Goal: Contribute content

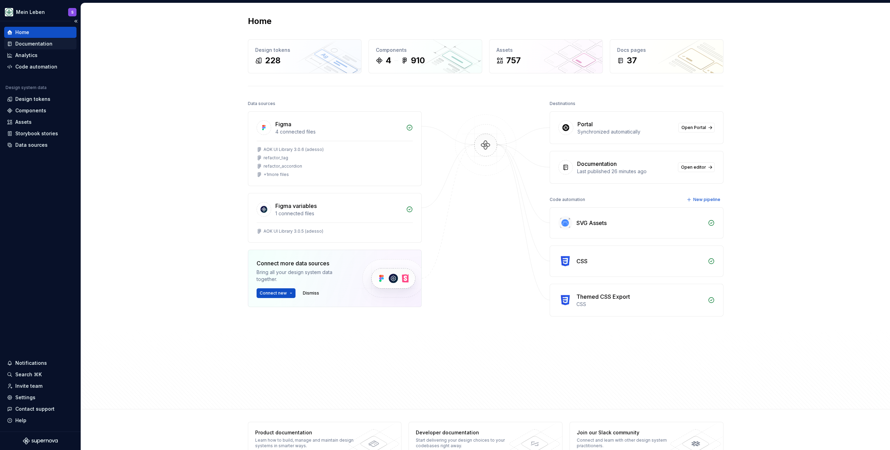
click at [30, 44] on div "Documentation" at bounding box center [33, 43] width 37 height 7
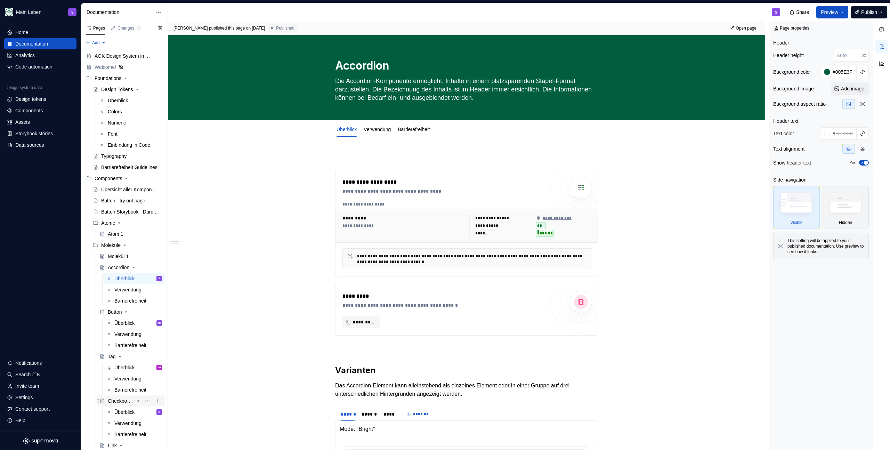
click at [120, 403] on div "Checkbox & Checkbox Group" at bounding box center [121, 400] width 26 height 7
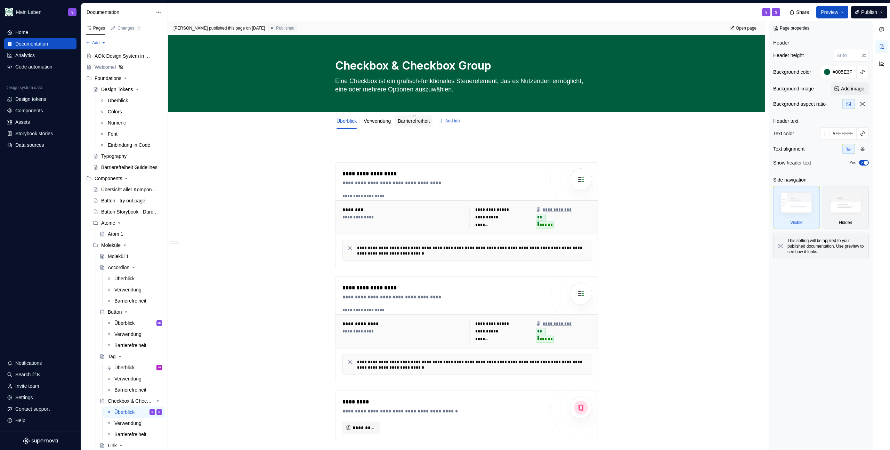
click at [420, 118] on link "Barrierefreiheit" at bounding box center [414, 121] width 32 height 6
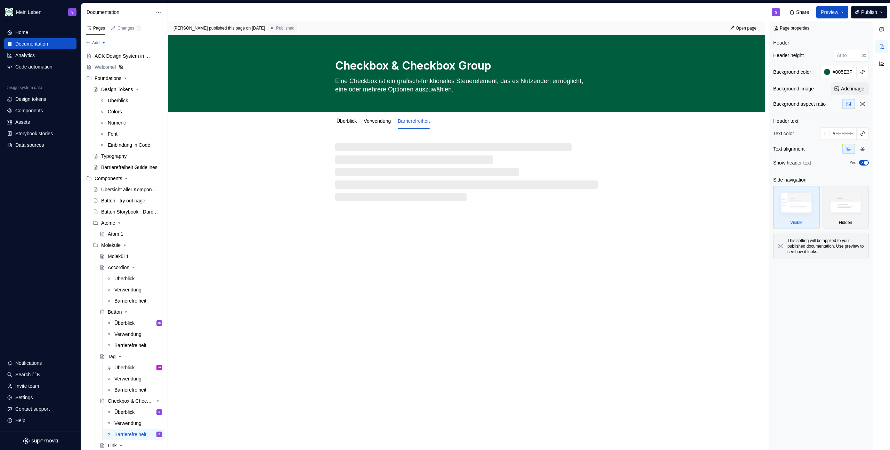
type textarea "*"
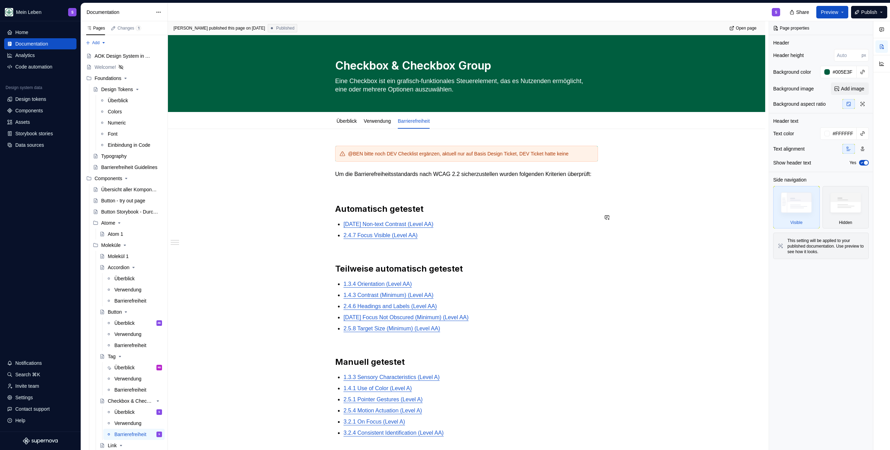
click at [553, 224] on div "@BEN bitte noch DEV Checklist ergänzen, aktuell nur auf Basis Design Ticket, DE…" at bounding box center [466, 306] width 263 height 320
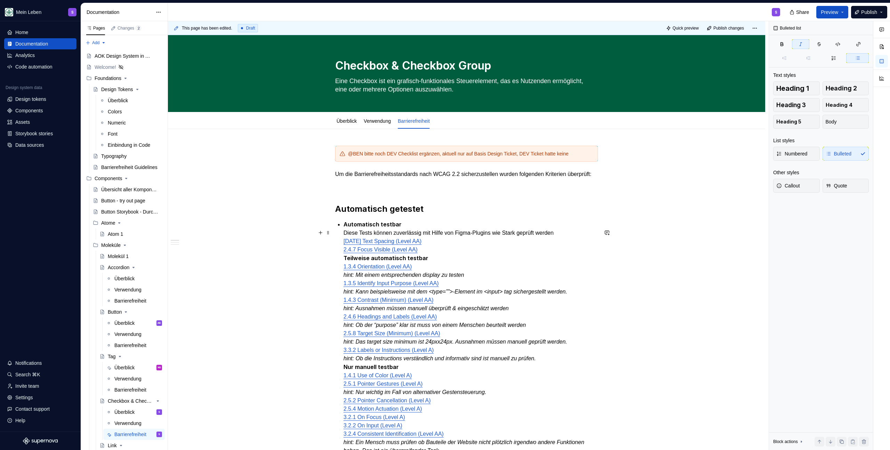
click at [398, 239] on p "Automatisch testbar Diese Tests können zuverlässig mit Hilfe von Figma-Plugins …" at bounding box center [470, 337] width 254 height 235
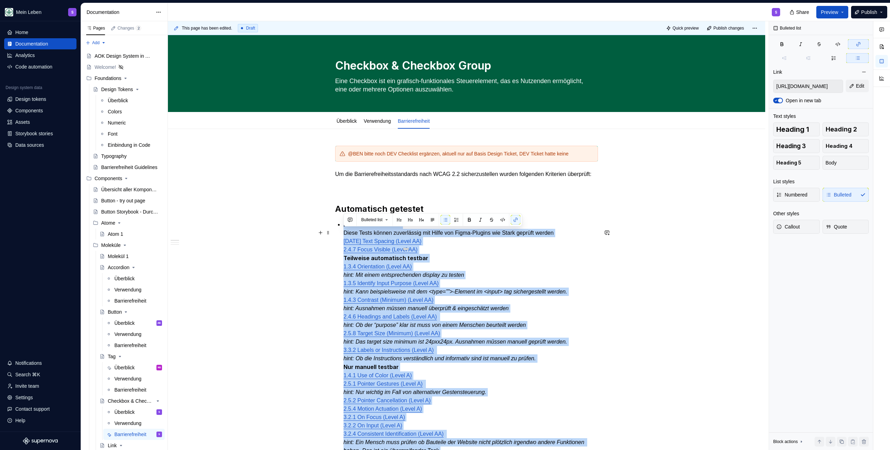
click at [425, 241] on p "Automatisch testbar Diese Tests können zuverlässig mit Hilfe von Figma-Plugins …" at bounding box center [470, 337] width 254 height 235
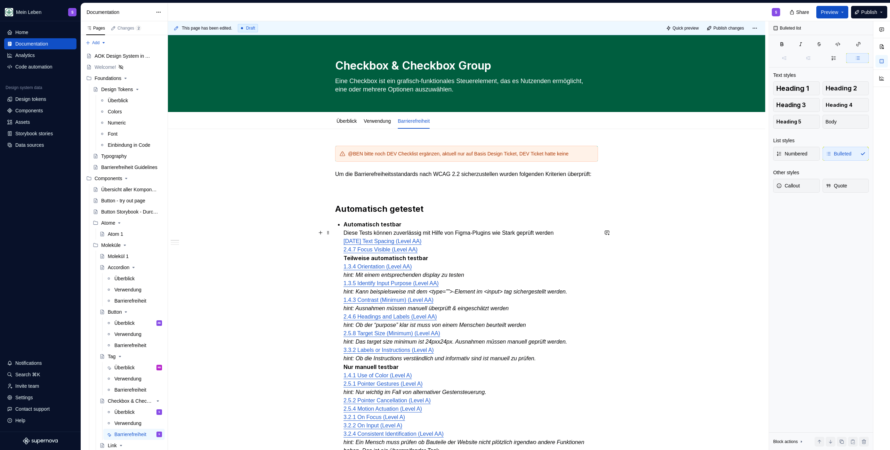
click at [445, 233] on p "Automatisch testbar Diese Tests können zuverlässig mit Hilfe von Figma-Plugins …" at bounding box center [470, 337] width 254 height 235
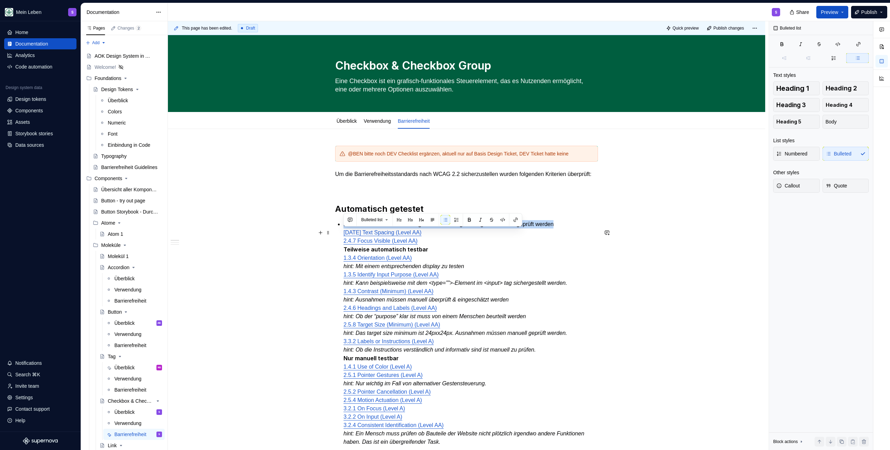
drag, startPoint x: 560, startPoint y: 235, endPoint x: 337, endPoint y: 232, distance: 223.4
click at [343, 232] on li "Diese Tests können zuverlässig mit Hilfe von Figma-Plugins wie Stark geprüft we…" at bounding box center [470, 333] width 254 height 226
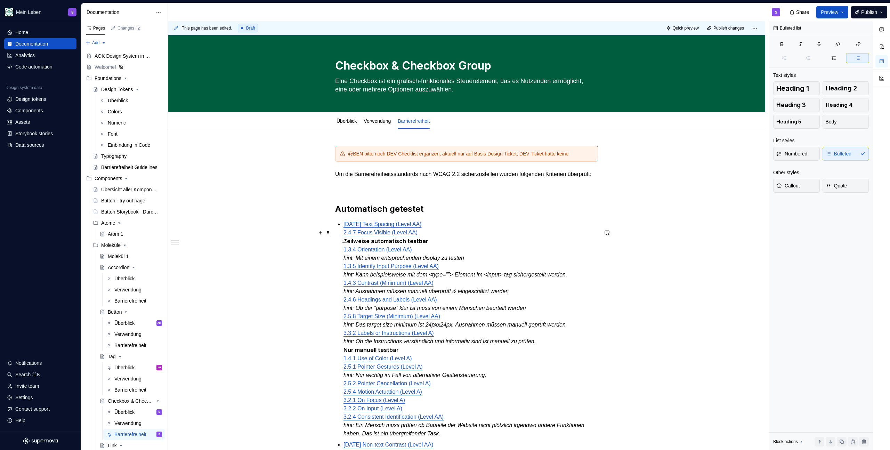
click at [427, 235] on p "[DATE] Text Spacing (Level AA) 2.4.7 Focus Visible (Level AA) Teilweise automat…" at bounding box center [470, 329] width 254 height 218
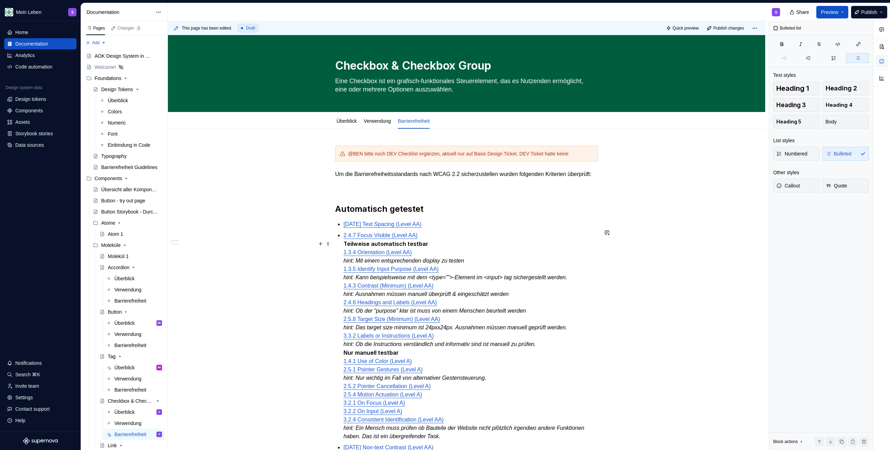
click at [431, 240] on p "2.4.7 Focus Visible (Level AA) Teilweise automatisch testbar 1.3.4 Orientation …" at bounding box center [470, 335] width 254 height 209
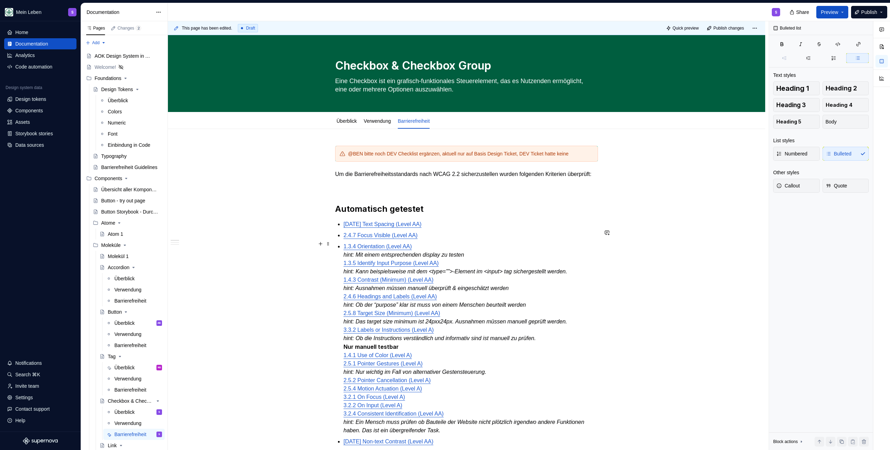
click at [430, 239] on p "2.4.7 Focus Visible (Level AA)" at bounding box center [470, 235] width 254 height 8
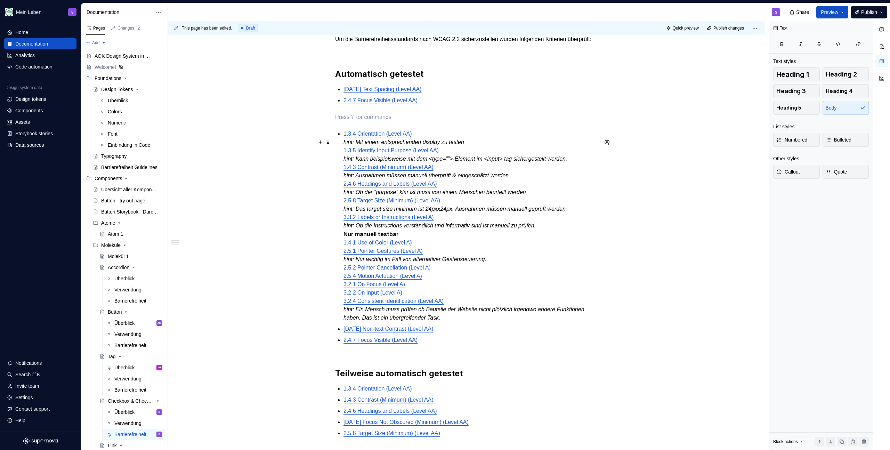
scroll to position [136, 0]
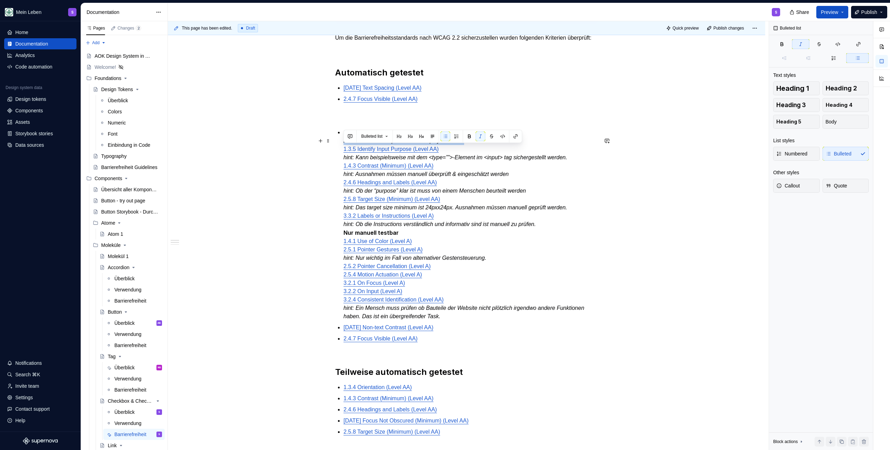
drag, startPoint x: 491, startPoint y: 149, endPoint x: 331, endPoint y: 150, distance: 159.8
click at [331, 150] on div "@BEN bitte noch DEV Checklist ergänzen, aktuell nur auf Basis Design Ticket, DE…" at bounding box center [466, 353] width 597 height 720
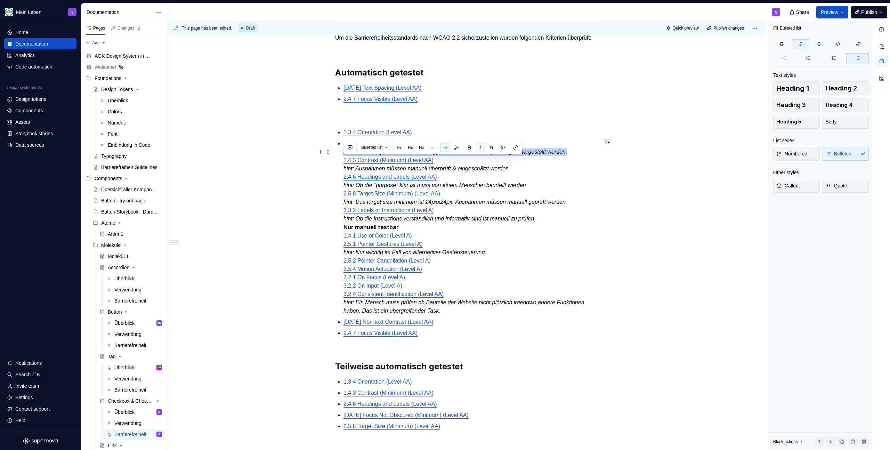
drag, startPoint x: 342, startPoint y: 161, endPoint x: 595, endPoint y: 160, distance: 253.3
click at [595, 160] on div "@BEN bitte noch DEV Checklist ergänzen, aktuell nur auf Basis Design Ticket, DE…" at bounding box center [466, 286] width 263 height 554
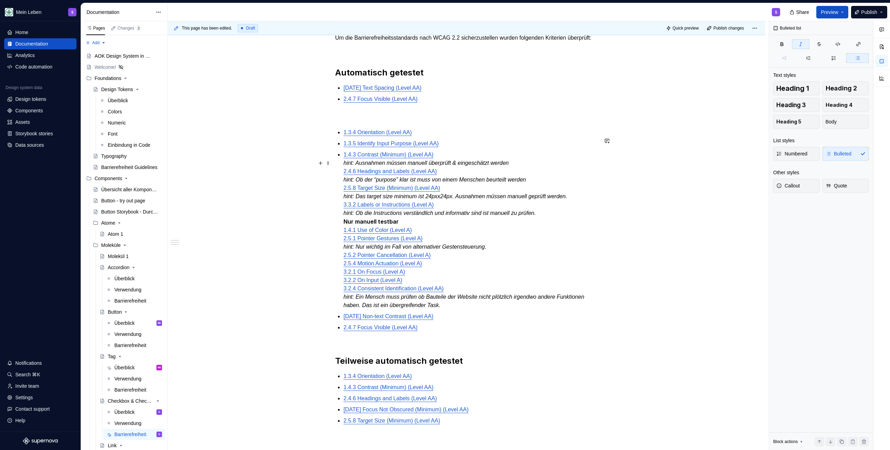
drag, startPoint x: 345, startPoint y: 174, endPoint x: 517, endPoint y: 170, distance: 172.7
click at [508, 166] on em "hint: Ausnahmen müssen manuell überprüft & eingeschätzt werden" at bounding box center [425, 163] width 165 height 6
drag, startPoint x: 530, startPoint y: 169, endPoint x: 318, endPoint y: 168, distance: 212.0
click at [318, 168] on div "@BEN bitte noch DEV Checklist ergänzen, aktuell nur auf Basis Design Ticket, DE…" at bounding box center [466, 347] width 597 height 709
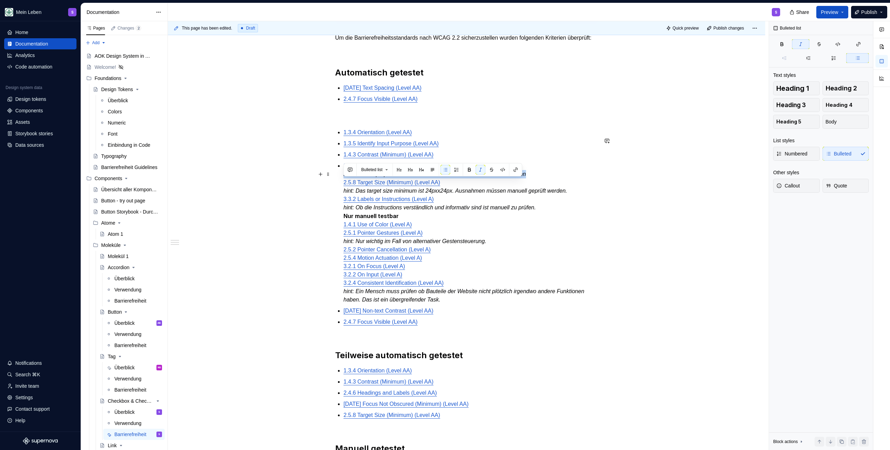
drag, startPoint x: 344, startPoint y: 183, endPoint x: 556, endPoint y: 180, distance: 212.0
click at [556, 180] on p "2.4.6 Headings and Labels (Level AA) hint: Ob der “purpose” klar ist muss von e…" at bounding box center [470, 233] width 254 height 142
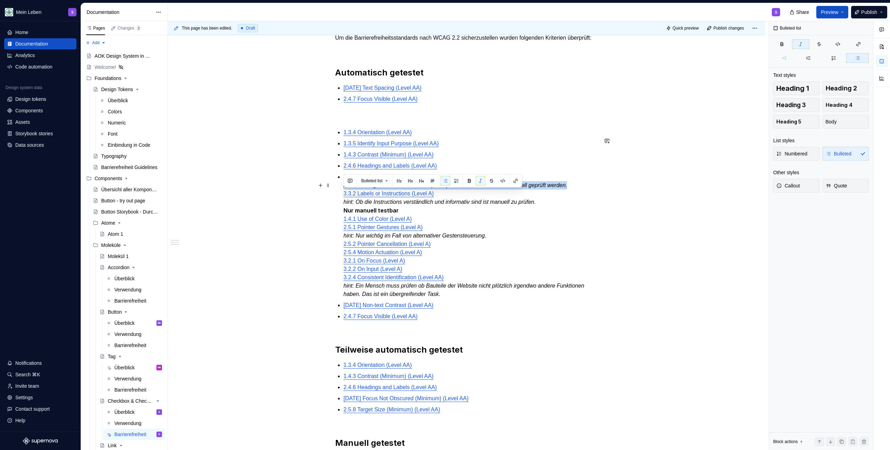
drag, startPoint x: 338, startPoint y: 196, endPoint x: 586, endPoint y: 196, distance: 247.4
click at [586, 196] on div "@BEN bitte noch DEV Checklist ergänzen, aktuell nur auf Basis Design Ticket, DE…" at bounding box center [466, 278] width 263 height 538
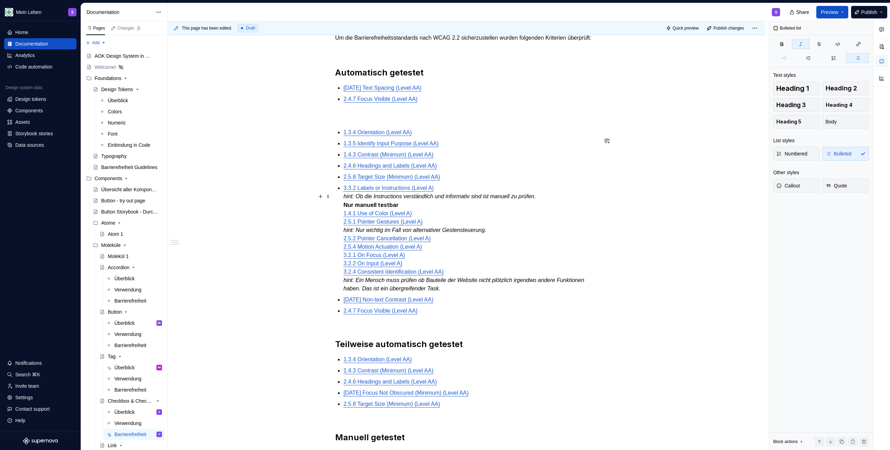
drag, startPoint x: 345, startPoint y: 205, endPoint x: 554, endPoint y: 204, distance: 208.8
click at [535, 199] on em "hint: Ob die Instructions verständlich und informativ sind ist manuell zu prüfe…" at bounding box center [439, 196] width 192 height 6
drag, startPoint x: 565, startPoint y: 204, endPoint x: 322, endPoint y: 206, distance: 242.9
click at [322, 206] on div "@BEN bitte noch DEV Checklist ergänzen, aktuell nur auf Basis Design Ticket, DE…" at bounding box center [466, 339] width 597 height 692
drag, startPoint x: 393, startPoint y: 212, endPoint x: 301, endPoint y: 212, distance: 92.8
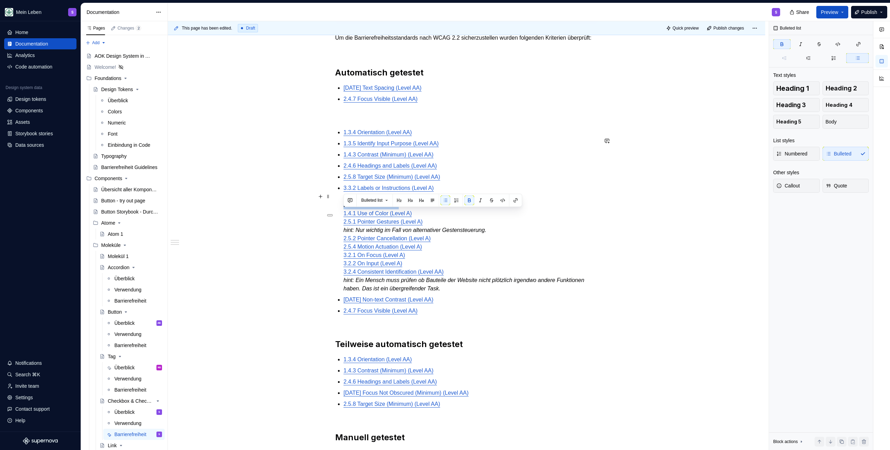
click at [301, 212] on div "@BEN bitte noch DEV Checklist ergänzen, aktuell nur auf Basis Design Ticket, DE…" at bounding box center [466, 339] width 597 height 692
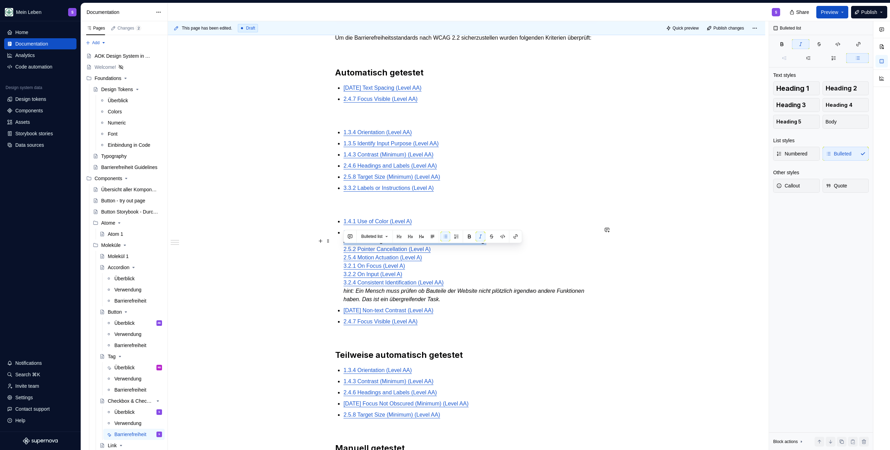
drag, startPoint x: 478, startPoint y: 251, endPoint x: 340, endPoint y: 253, distance: 138.3
click at [340, 253] on div "@BEN bitte noch DEV Checklist ergänzen, aktuell nur auf Basis Design Ticket, DE…" at bounding box center [466, 280] width 263 height 543
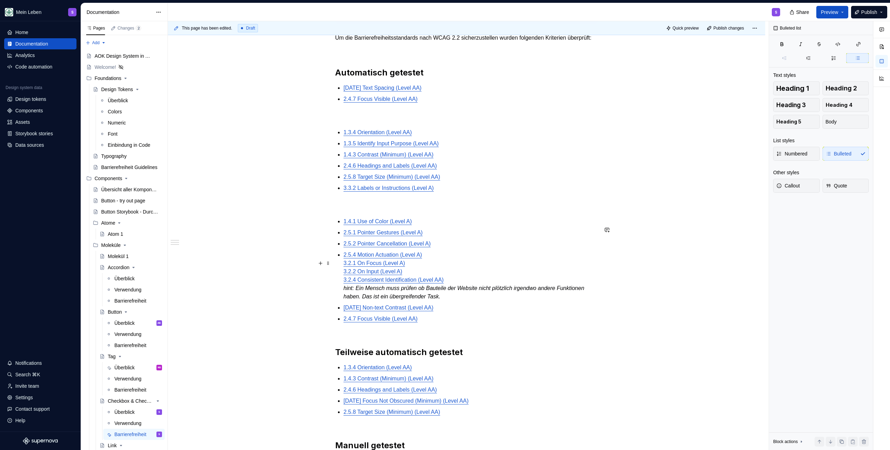
click at [337, 273] on div "@BEN bitte noch DEV Checklist ergänzen, aktuell nur auf Basis Design Ticket, DE…" at bounding box center [466, 279] width 263 height 540
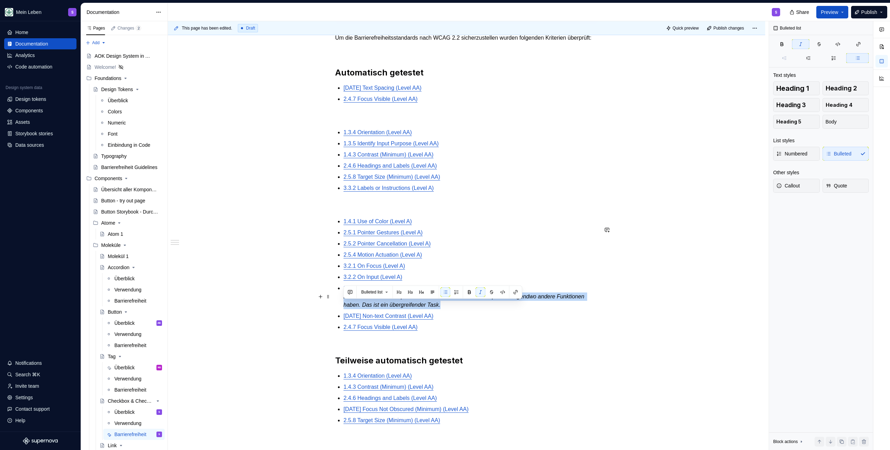
drag, startPoint x: 341, startPoint y: 306, endPoint x: 496, endPoint y: 311, distance: 155.0
click at [496, 311] on div "@BEN bitte noch DEV Checklist ergänzen, aktuell nur auf Basis Design Ticket, DE…" at bounding box center [466, 283] width 263 height 548
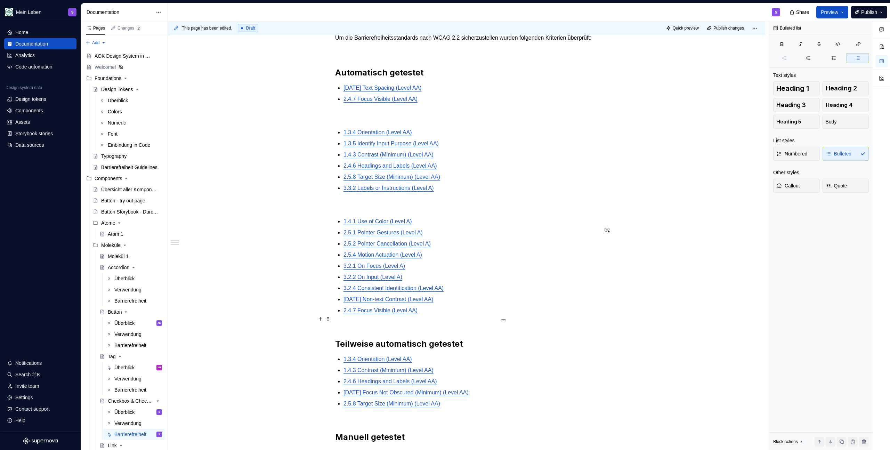
click at [459, 303] on p "[DATE] Non-text Contrast (Level AA)" at bounding box center [470, 299] width 254 height 8
click at [443, 314] on p "2.4.7 Focus Visible (Level AA)" at bounding box center [470, 310] width 254 height 8
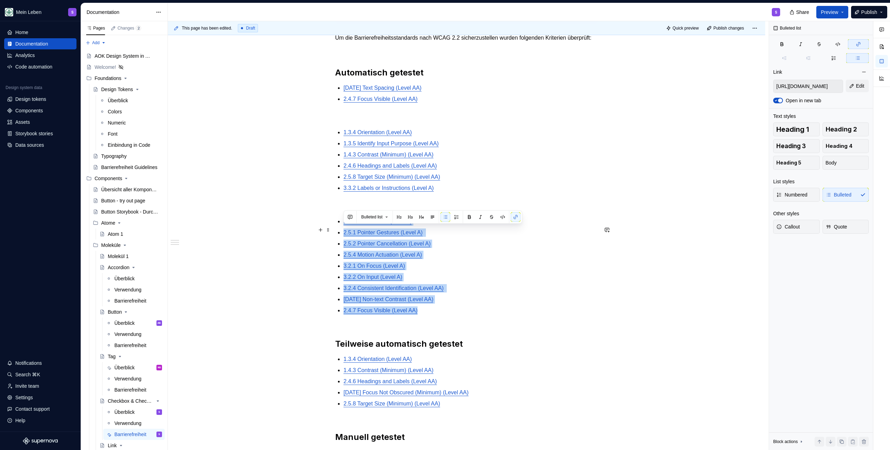
drag, startPoint x: 443, startPoint y: 320, endPoint x: 343, endPoint y: 231, distance: 133.9
click at [343, 231] on ul "1.4.1 Use of Color (Level A) 2.5.1 Pointer Gestures (Level A) 2.5.2 Pointer Can…" at bounding box center [470, 265] width 254 height 97
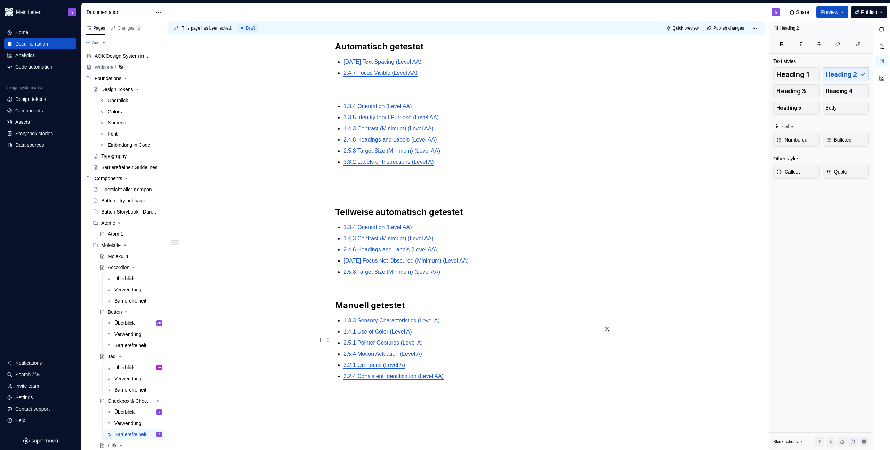
scroll to position [270, 0]
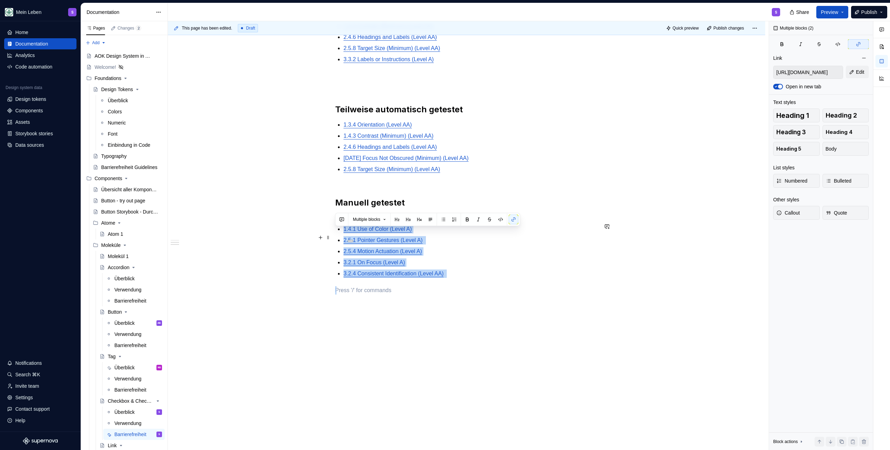
type input "[URL][DOMAIN_NAME]"
drag, startPoint x: 465, startPoint y: 281, endPoint x: 342, endPoint y: 220, distance: 137.1
click at [342, 220] on div "@BEN bitte noch DEV Checklist ergänzen, aktuell nur auf Basis Design Ticket, DE…" at bounding box center [466, 94] width 263 height 426
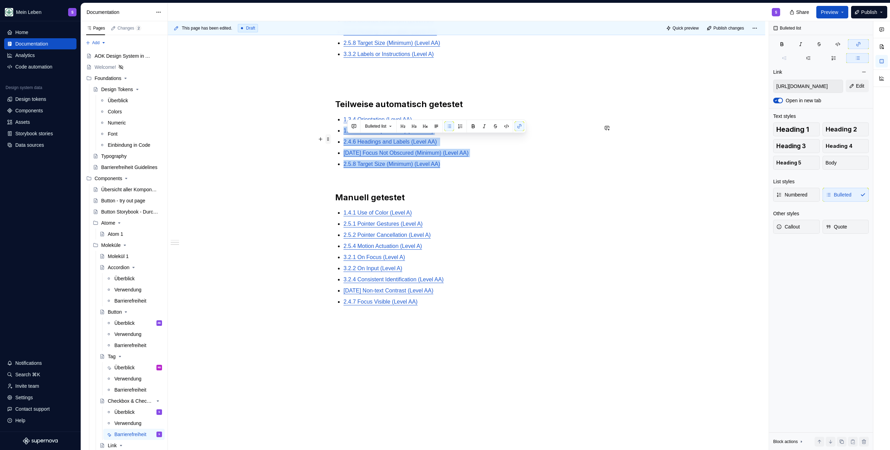
type input "[URL][DOMAIN_NAME]"
drag, startPoint x: 473, startPoint y: 173, endPoint x: 325, endPoint y: 130, distance: 154.3
click at [335, 130] on div "@BEN bitte noch DEV Checklist ergänzen, aktuell nur auf Basis Design Ticket, DE…" at bounding box center [466, 103] width 263 height 455
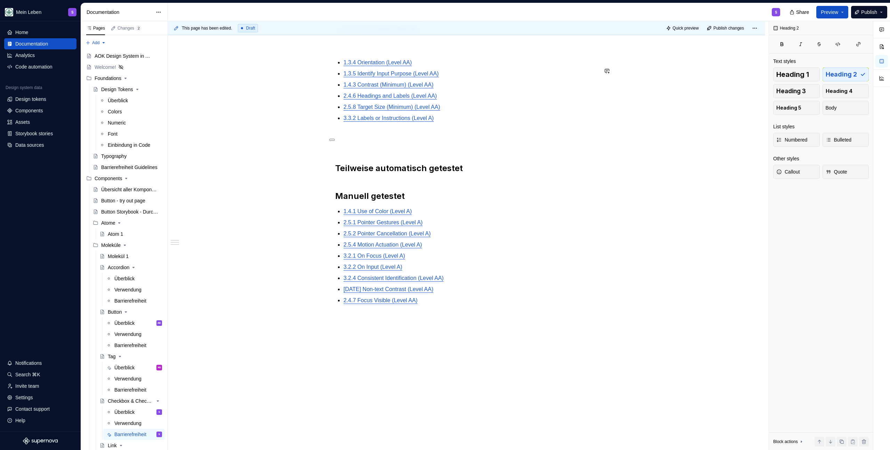
scroll to position [178, 0]
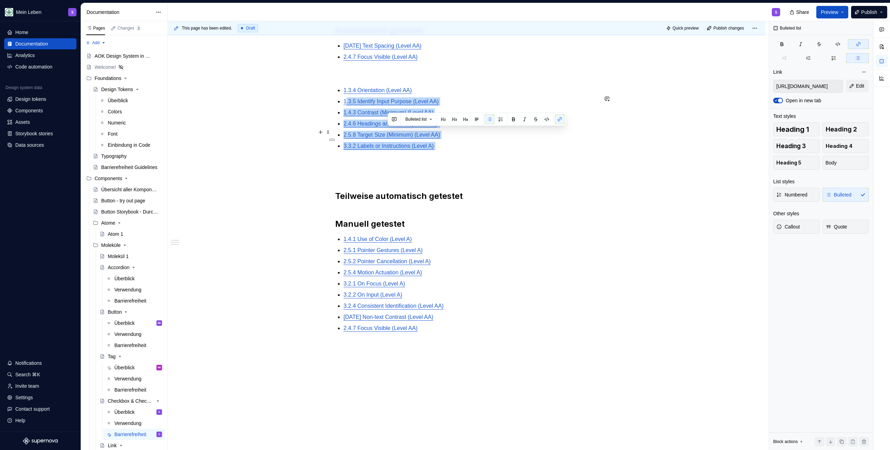
type input "[URL][DOMAIN_NAME]"
drag, startPoint x: 455, startPoint y: 156, endPoint x: 328, endPoint y: 95, distance: 140.2
click at [335, 95] on div "@BEN bitte noch DEV Checklist ergänzen, aktuell nur auf Basis Design Ticket, DE…" at bounding box center [466, 162] width 263 height 390
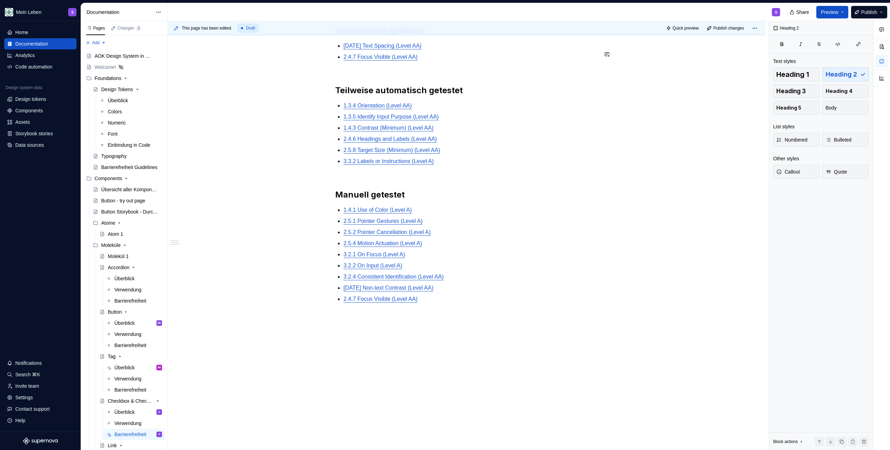
click at [384, 81] on div "@BEN bitte noch DEV Checklist ergänzen, aktuell nur auf Basis Design Ticket, DE…" at bounding box center [466, 143] width 263 height 352
click at [380, 71] on div "@BEN bitte noch DEV Checklist ergänzen, aktuell nur auf Basis Design Ticket, DE…" at bounding box center [466, 143] width 263 height 352
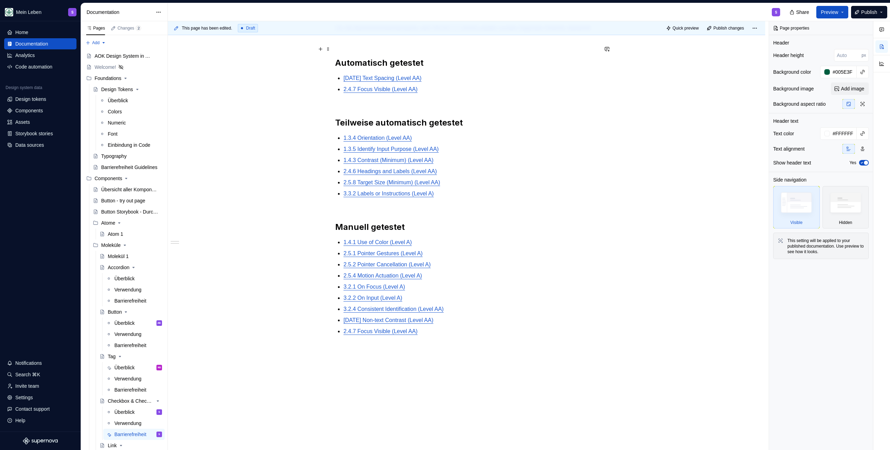
scroll to position [45, 0]
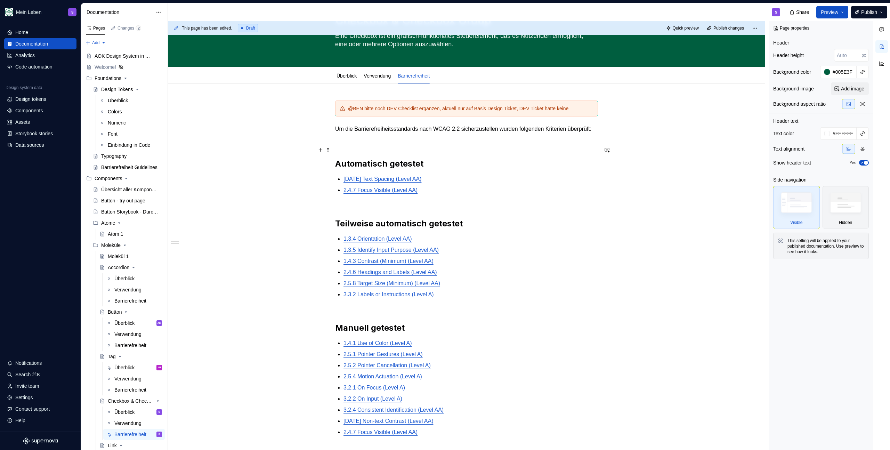
click at [418, 146] on p at bounding box center [466, 141] width 263 height 8
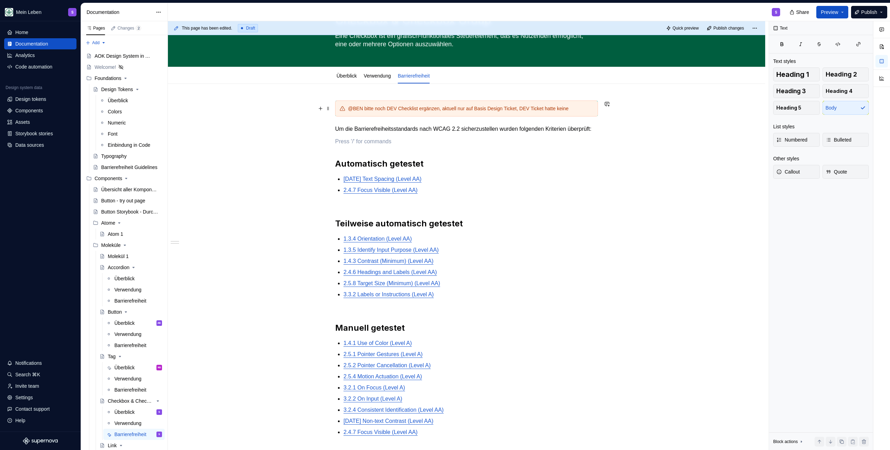
click at [398, 101] on div "@BEN bitte noch DEV Checklist ergänzen, aktuell nur auf Basis Design Ticket, DE…" at bounding box center [466, 108] width 263 height 16
click at [341, 106] on icon at bounding box center [342, 109] width 6 height 6
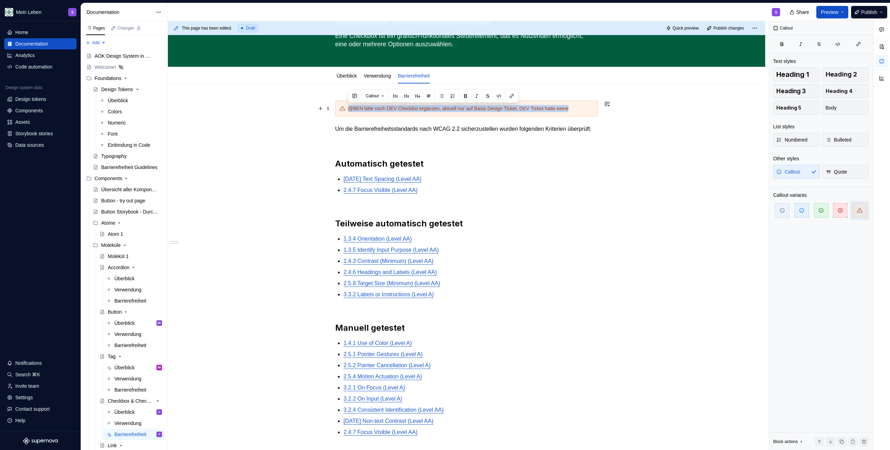
drag, startPoint x: 342, startPoint y: 105, endPoint x: 619, endPoint y: 106, distance: 276.9
click at [619, 106] on div "@BEN bitte noch DEV Checklist ergänzen, aktuell nur auf Basis Design Ticket, DE…" at bounding box center [466, 340] width 597 height 512
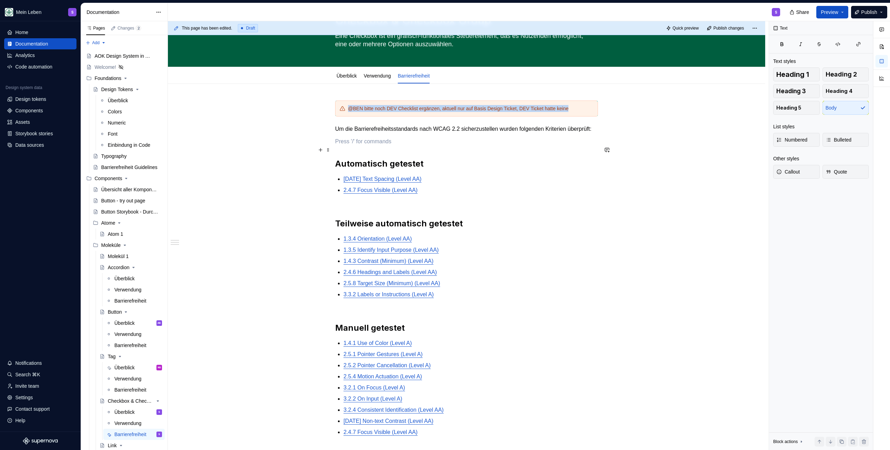
click at [425, 146] on p at bounding box center [466, 141] width 263 height 8
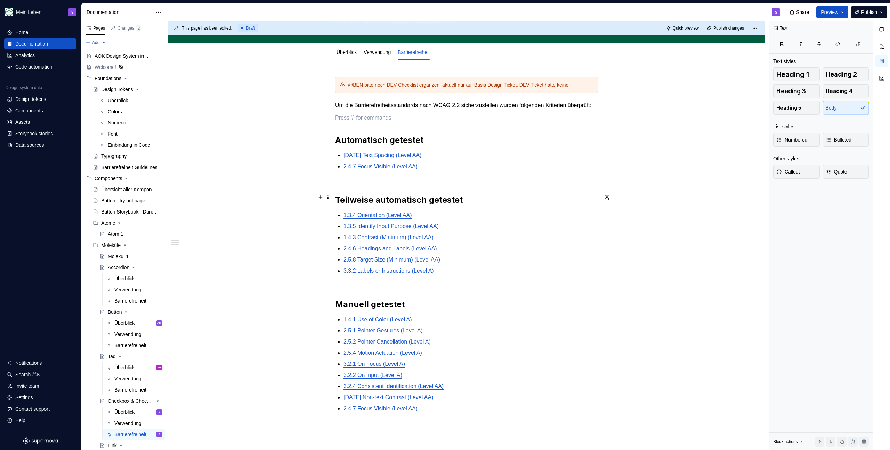
scroll to position [0, 0]
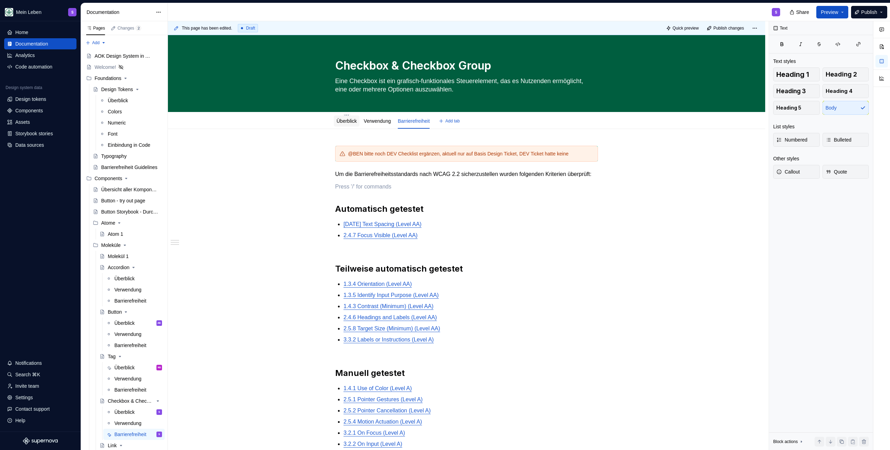
click at [345, 124] on div "Überblick" at bounding box center [346, 120] width 20 height 7
click at [340, 121] on link "Überblick" at bounding box center [346, 121] width 20 height 6
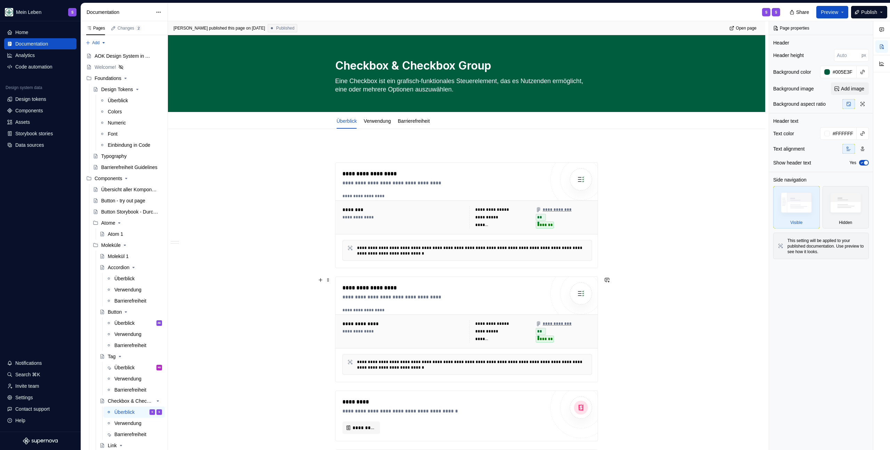
type textarea "*"
click at [454, 306] on div "**********" at bounding box center [443, 329] width 202 height 91
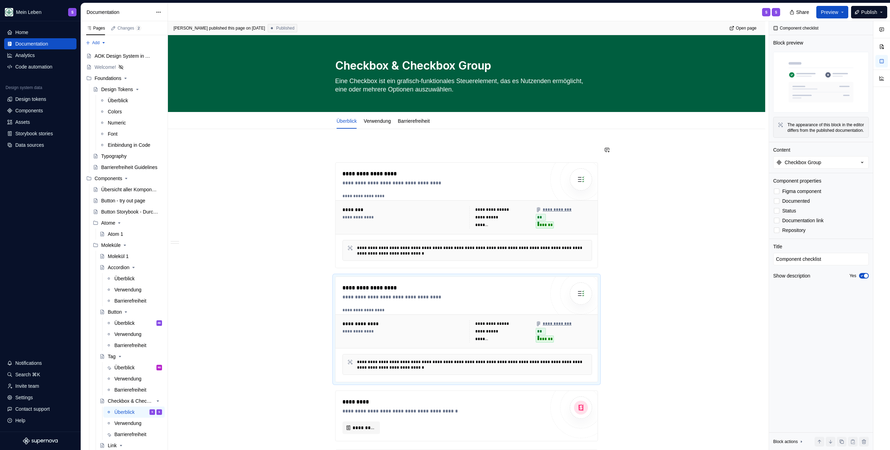
click at [379, 150] on p at bounding box center [466, 150] width 263 height 8
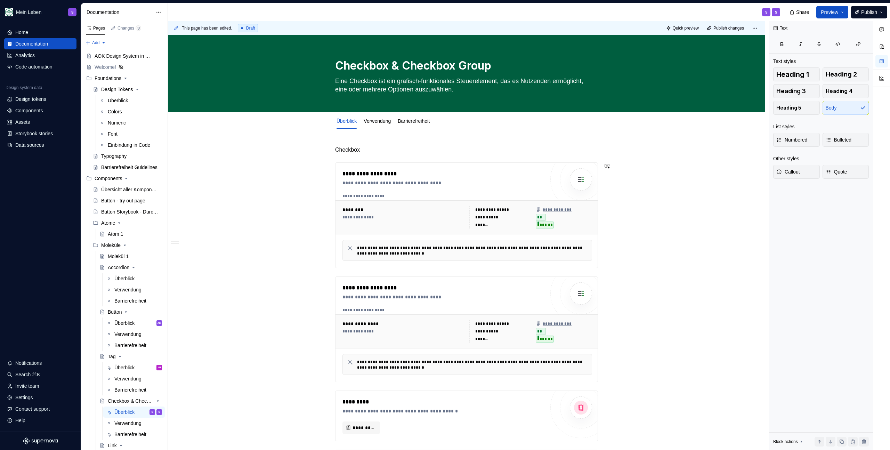
click at [381, 138] on button "button" at bounding box center [377, 137] width 10 height 10
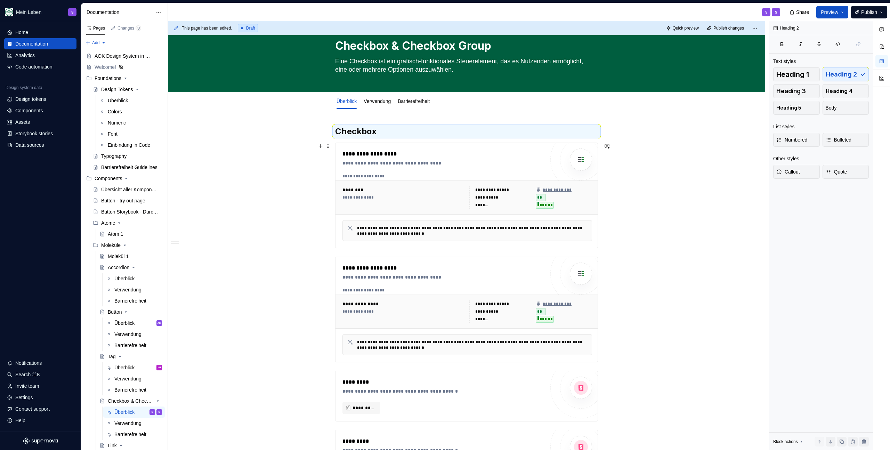
scroll to position [62, 0]
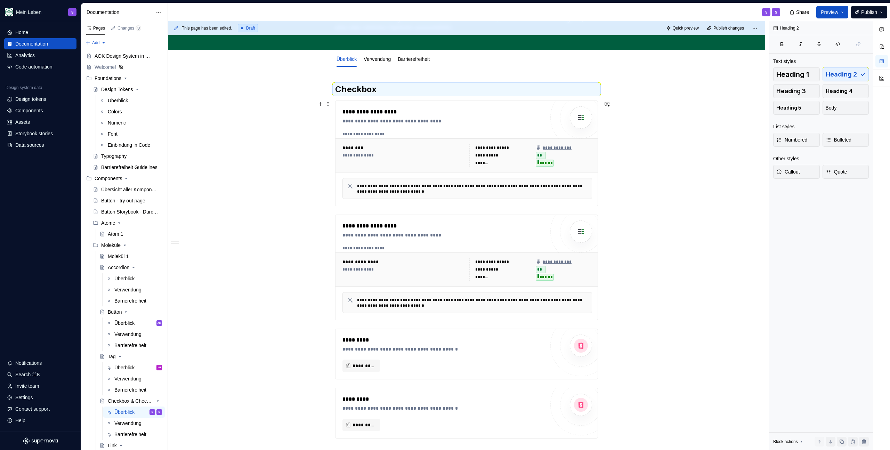
click at [365, 206] on div "**********" at bounding box center [466, 153] width 263 height 106
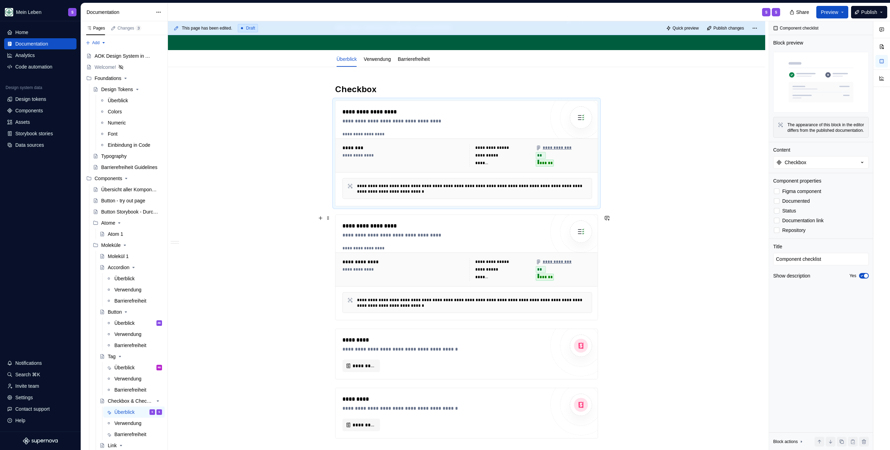
click at [341, 214] on div "**********" at bounding box center [466, 267] width 263 height 106
click at [386, 330] on div "**********" at bounding box center [466, 354] width 262 height 50
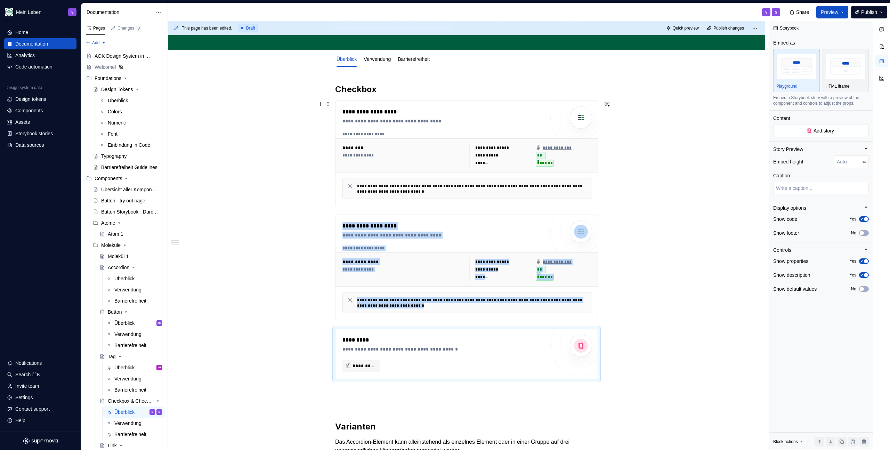
click at [400, 186] on div "**********" at bounding box center [472, 188] width 230 height 11
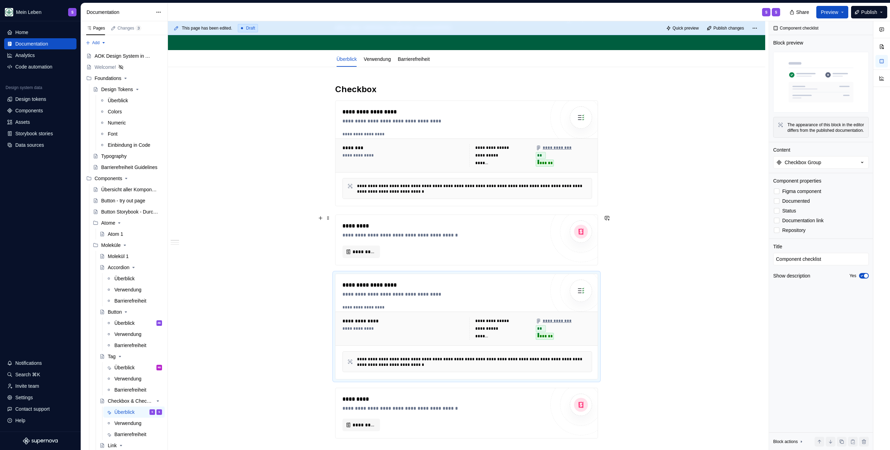
click at [598, 248] on div "**********" at bounding box center [466, 239] width 263 height 51
click at [596, 236] on div at bounding box center [581, 232] width 42 height 42
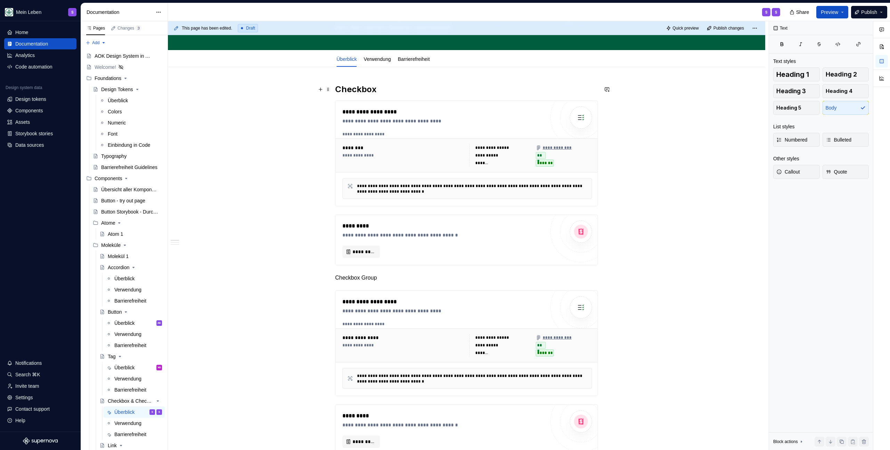
click at [376, 91] on h2 "Checkbox" at bounding box center [466, 89] width 263 height 11
click at [375, 91] on h2 "Checkbox" at bounding box center [466, 89] width 263 height 11
click at [353, 87] on h2 "Checkbox" at bounding box center [466, 89] width 263 height 11
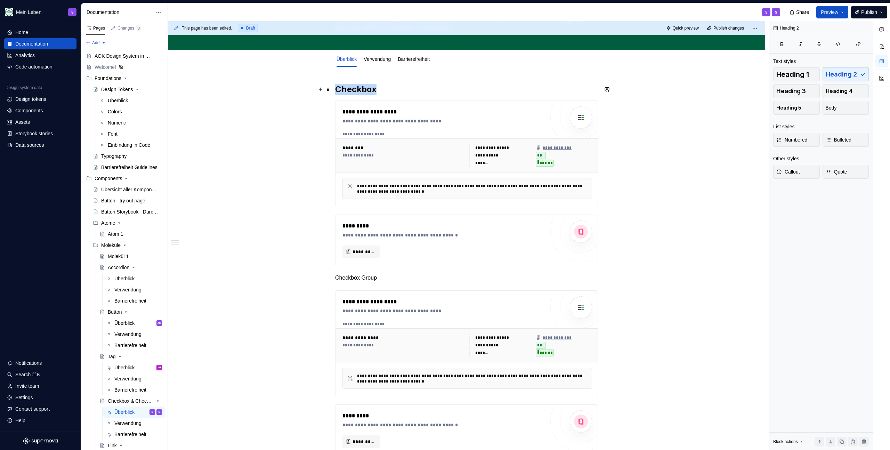
click at [353, 88] on h2 "Checkbox" at bounding box center [466, 89] width 263 height 11
click at [369, 274] on p "Checkbox Group" at bounding box center [466, 277] width 263 height 8
click at [369, 273] on p "Checkbox Group" at bounding box center [466, 277] width 263 height 8
click at [378, 264] on button "button" at bounding box center [377, 265] width 10 height 10
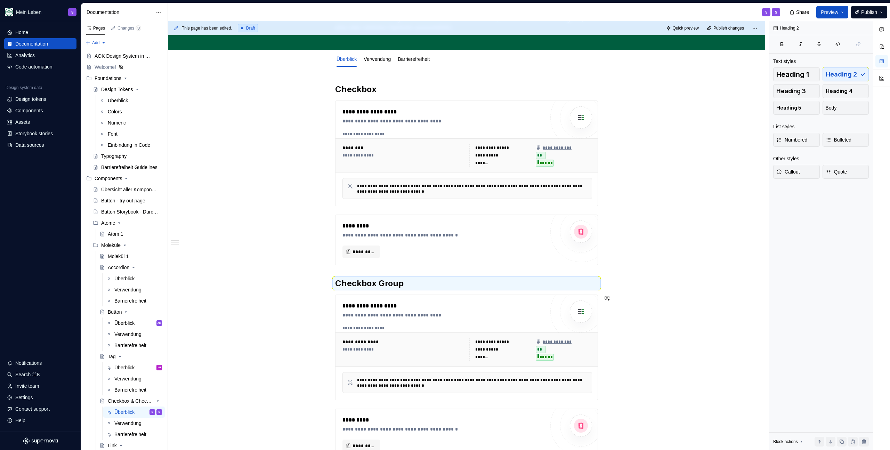
click at [420, 281] on h2 "Checkbox Group" at bounding box center [466, 283] width 263 height 11
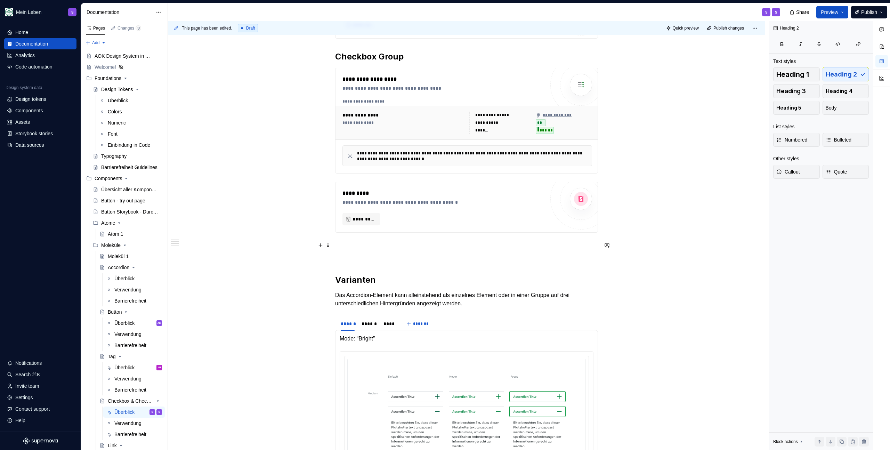
click at [393, 241] on p at bounding box center [466, 245] width 263 height 8
click at [392, 255] on p at bounding box center [466, 257] width 263 height 8
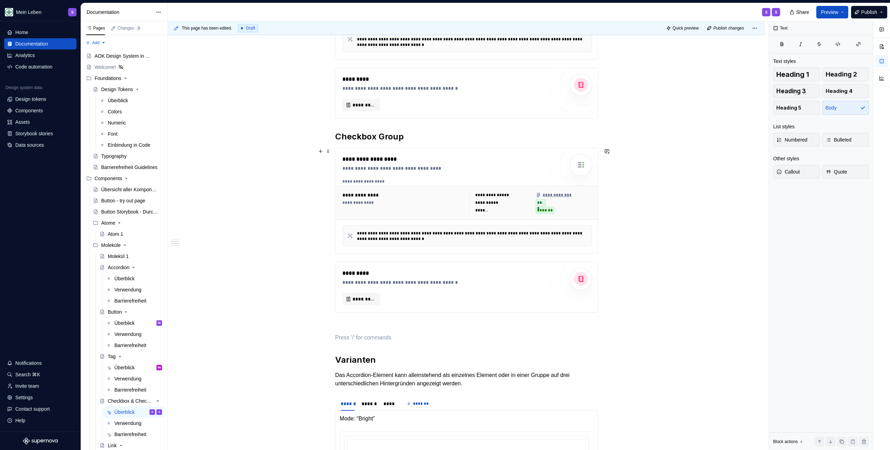
scroll to position [0, 0]
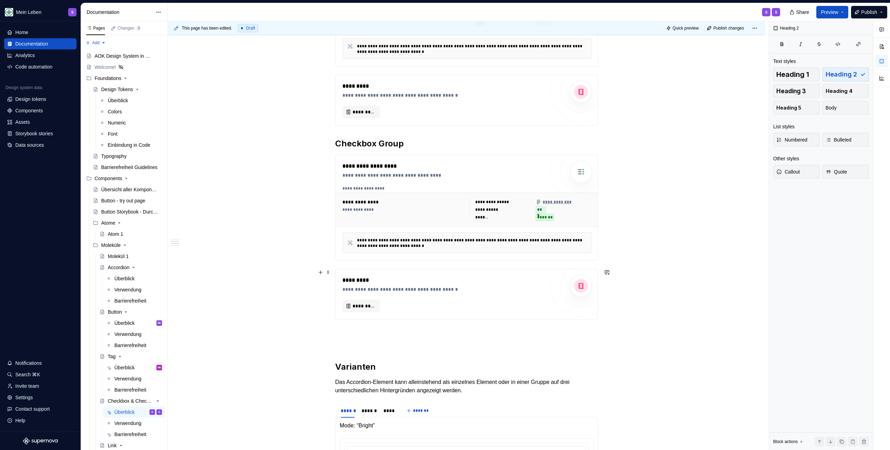
scroll to position [202, 0]
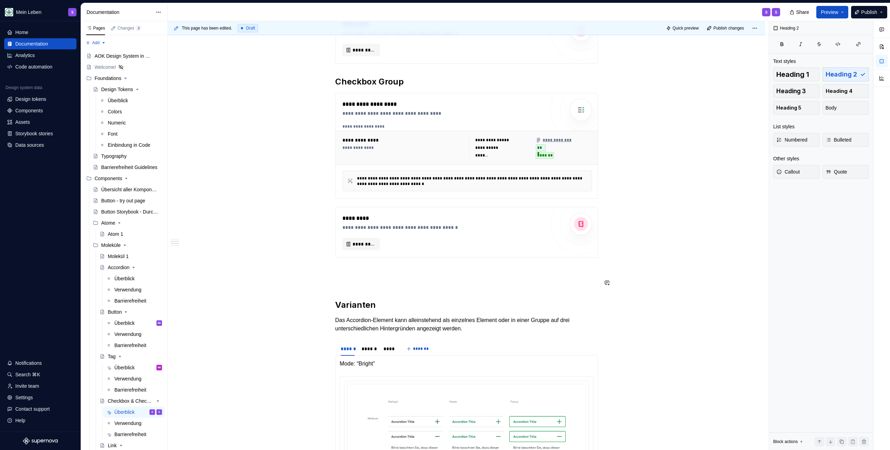
click at [387, 276] on div "**********" at bounding box center [466, 377] width 263 height 991
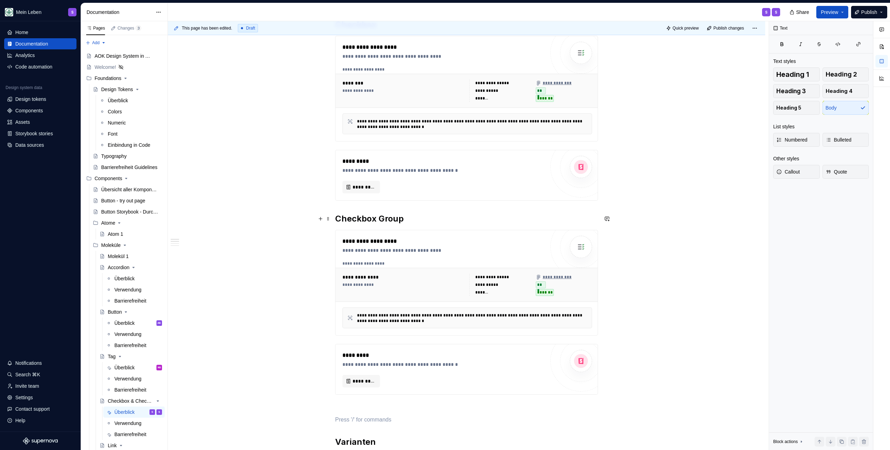
scroll to position [0, 0]
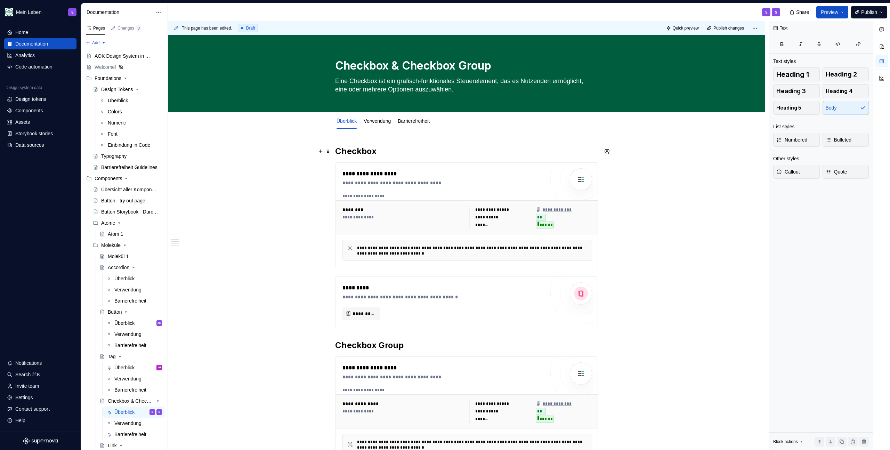
click at [396, 148] on h2 "Checkbox" at bounding box center [466, 151] width 263 height 11
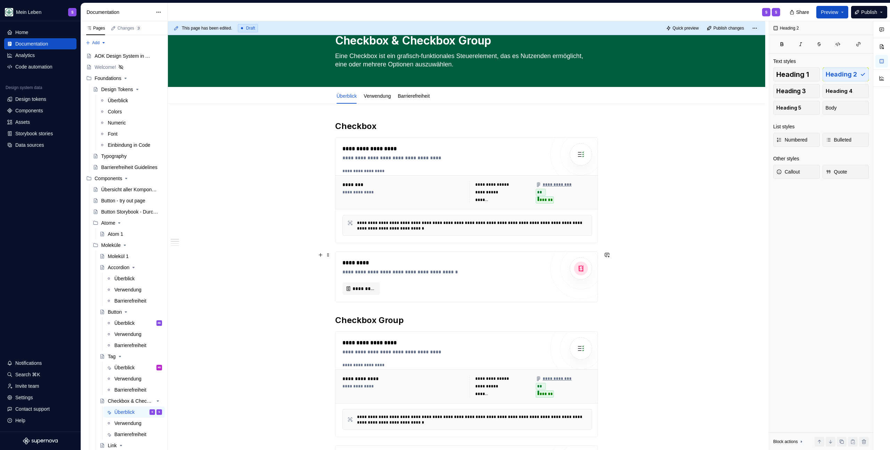
scroll to position [60, 0]
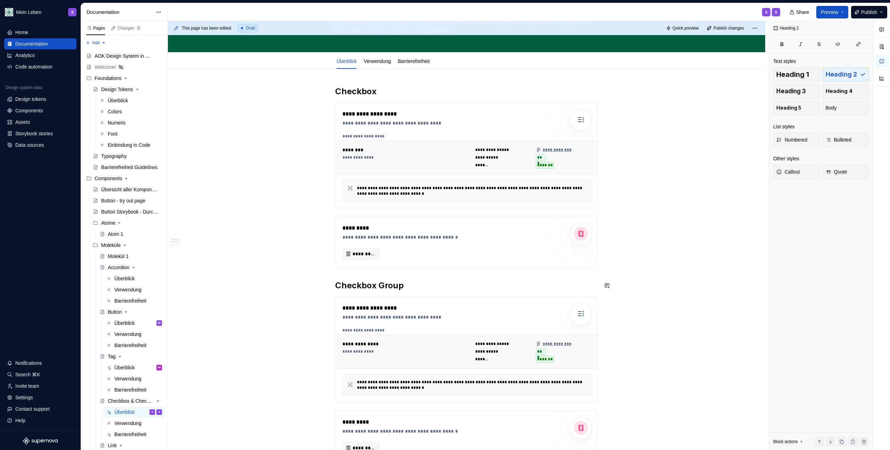
click at [415, 286] on h2 "Checkbox Group" at bounding box center [466, 285] width 263 height 11
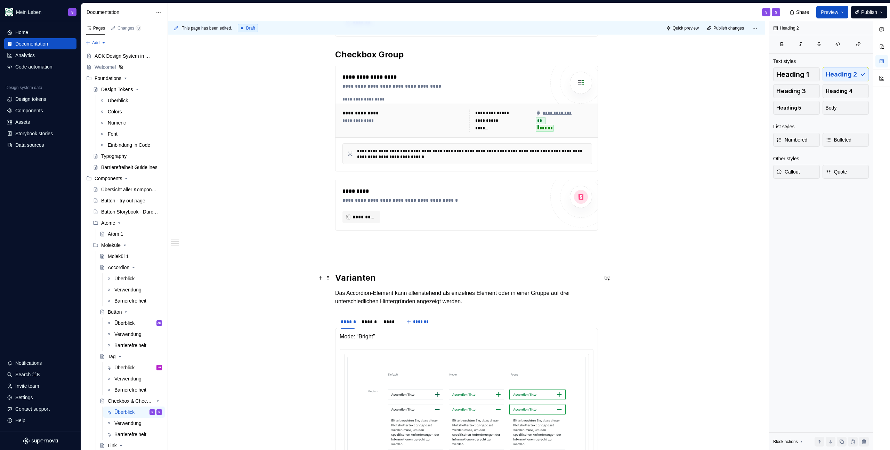
scroll to position [326, 0]
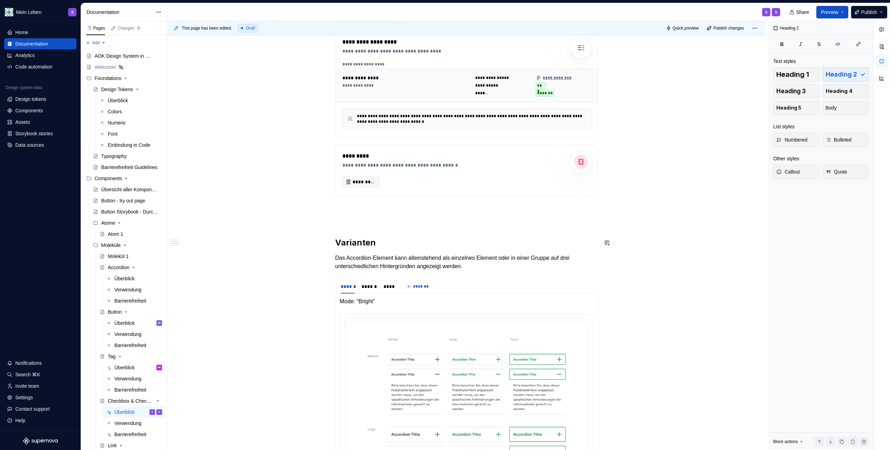
click at [379, 229] on div "**********" at bounding box center [466, 315] width 263 height 991
click at [376, 218] on p at bounding box center [466, 220] width 263 height 8
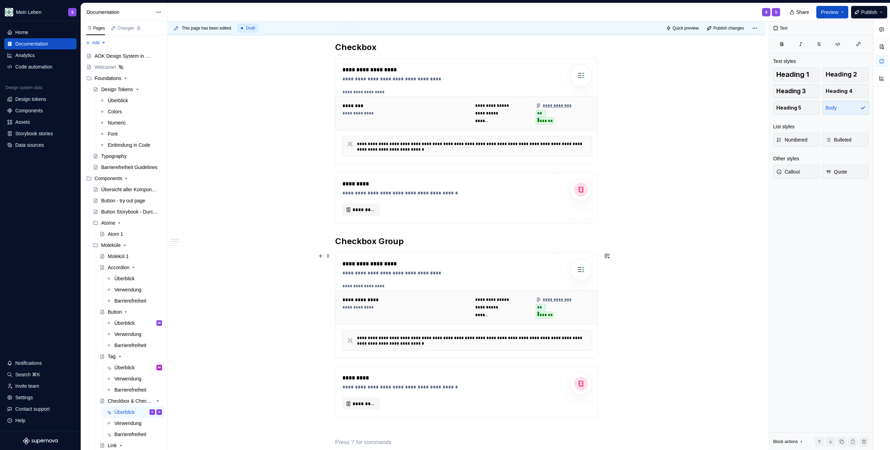
scroll to position [97, 0]
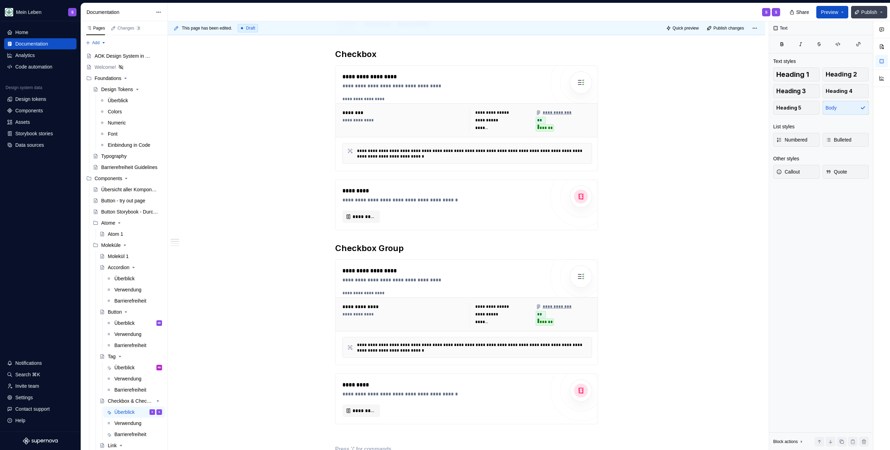
click at [885, 10] on button "Publish" at bounding box center [869, 12] width 36 height 13
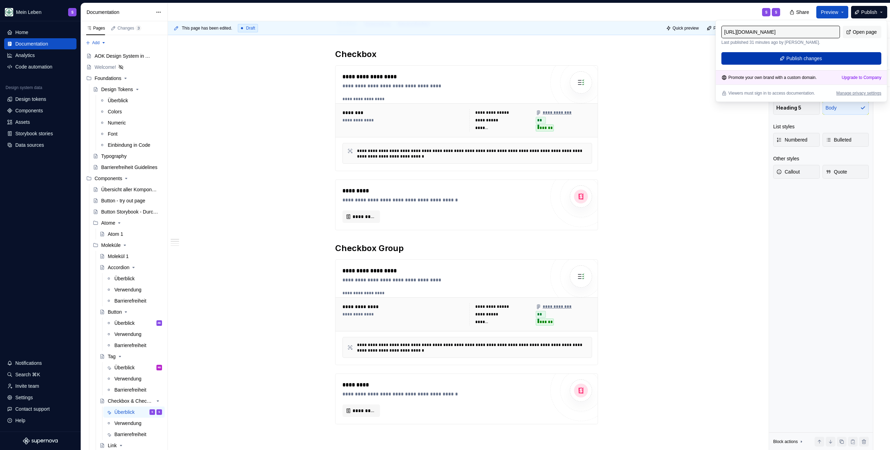
click at [838, 56] on button "Publish changes" at bounding box center [801, 58] width 160 height 13
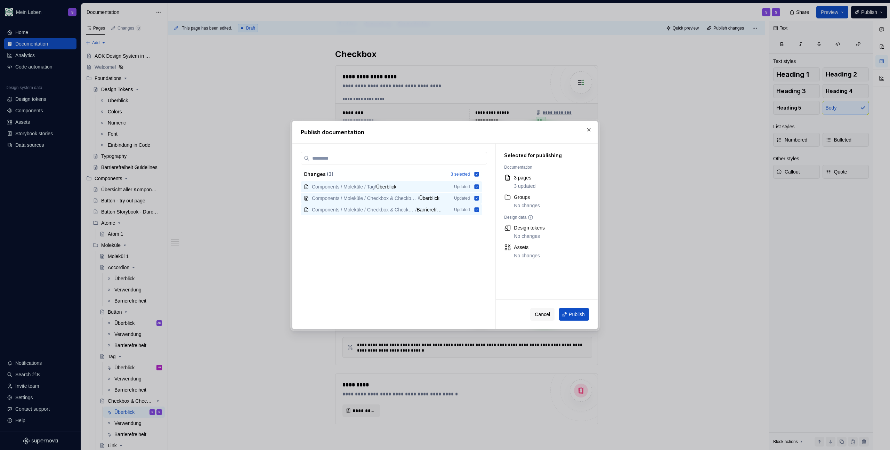
click at [568, 303] on div "Cancel Publish" at bounding box center [547, 314] width 102 height 29
click at [571, 314] on span "Publish" at bounding box center [576, 314] width 16 height 7
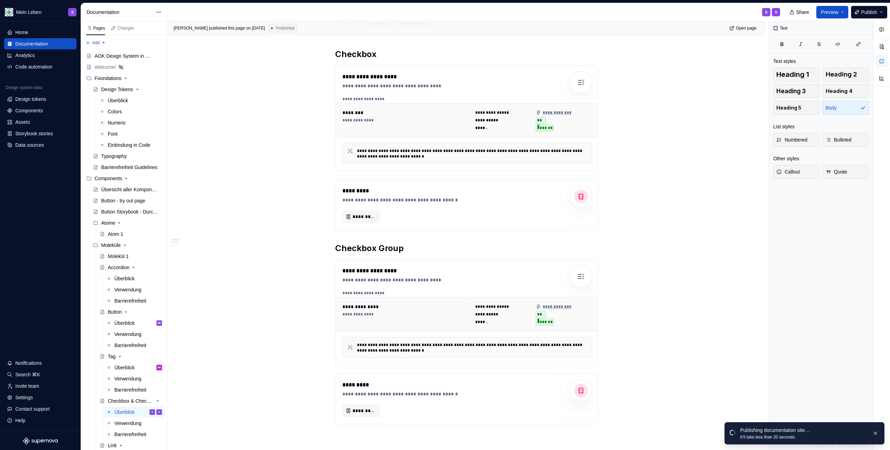
type textarea "*"
